Goal: Find specific page/section: Find specific page/section

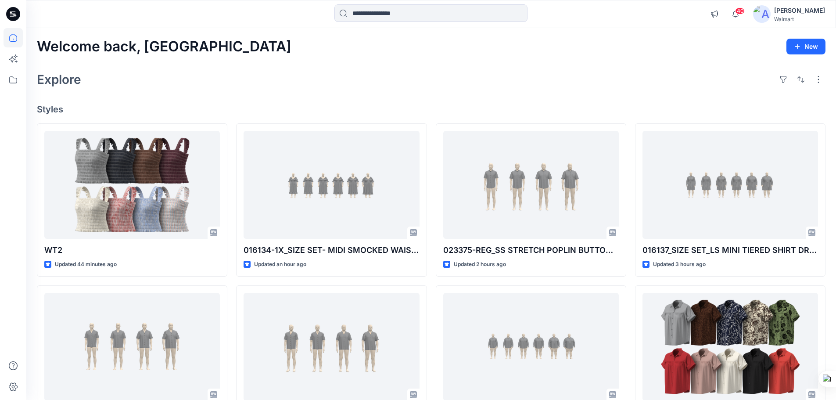
click at [11, 15] on icon at bounding box center [13, 14] width 14 height 14
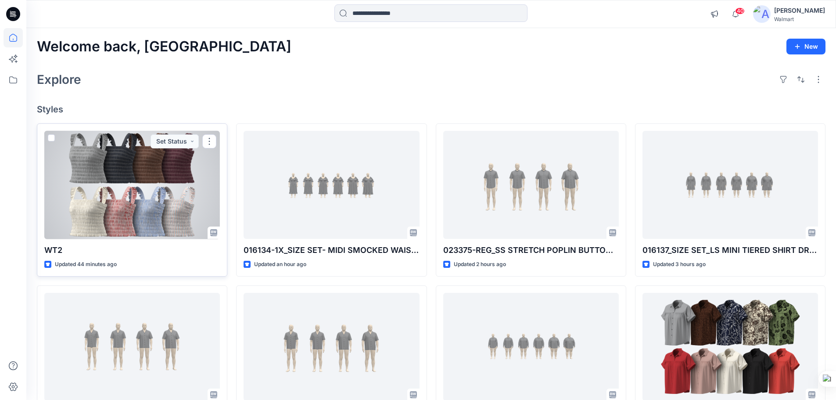
click at [165, 217] on div at bounding box center [132, 185] width 176 height 108
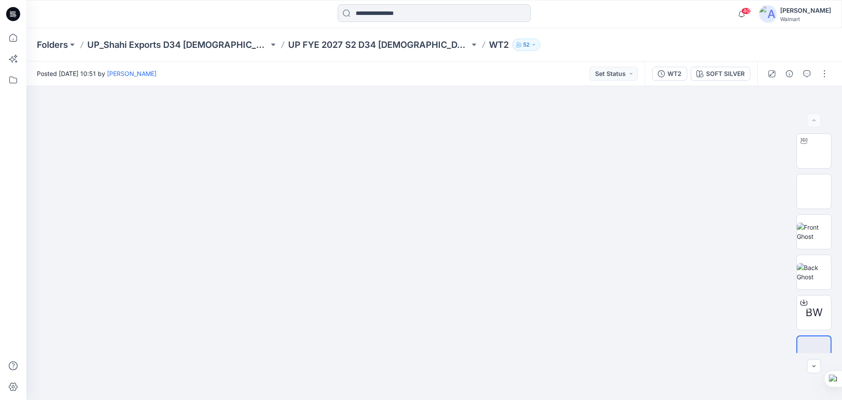
click at [381, 18] on input at bounding box center [434, 13] width 193 height 18
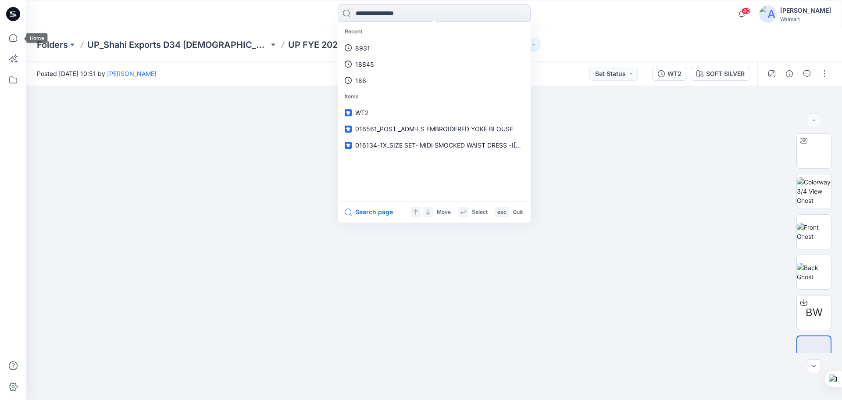
click at [16, 19] on icon at bounding box center [13, 14] width 14 height 14
